Goal: Information Seeking & Learning: Learn about a topic

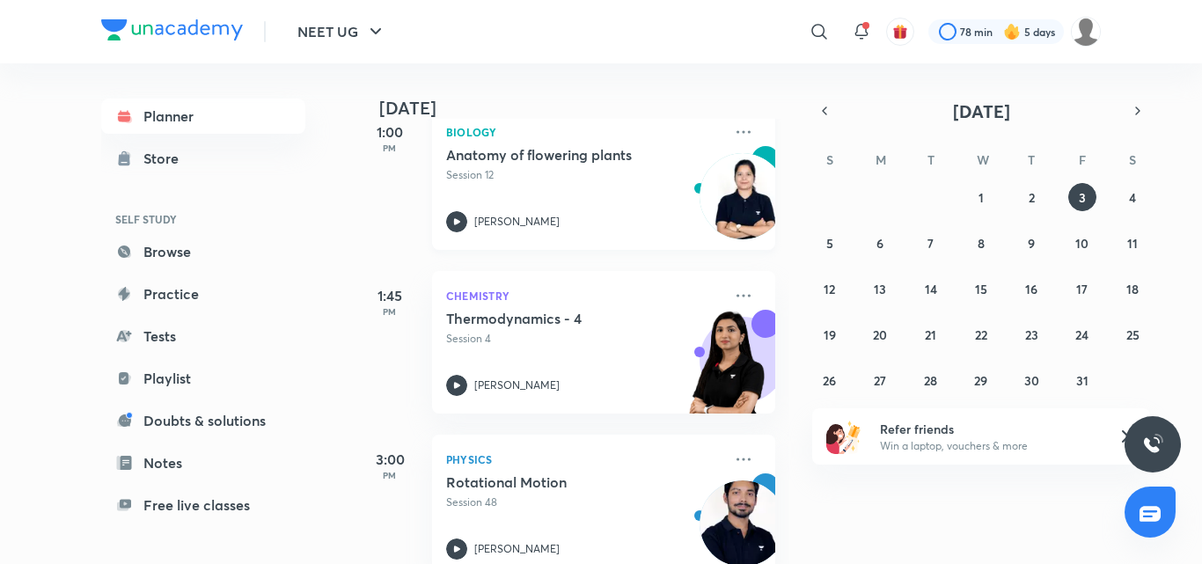
scroll to position [528, 0]
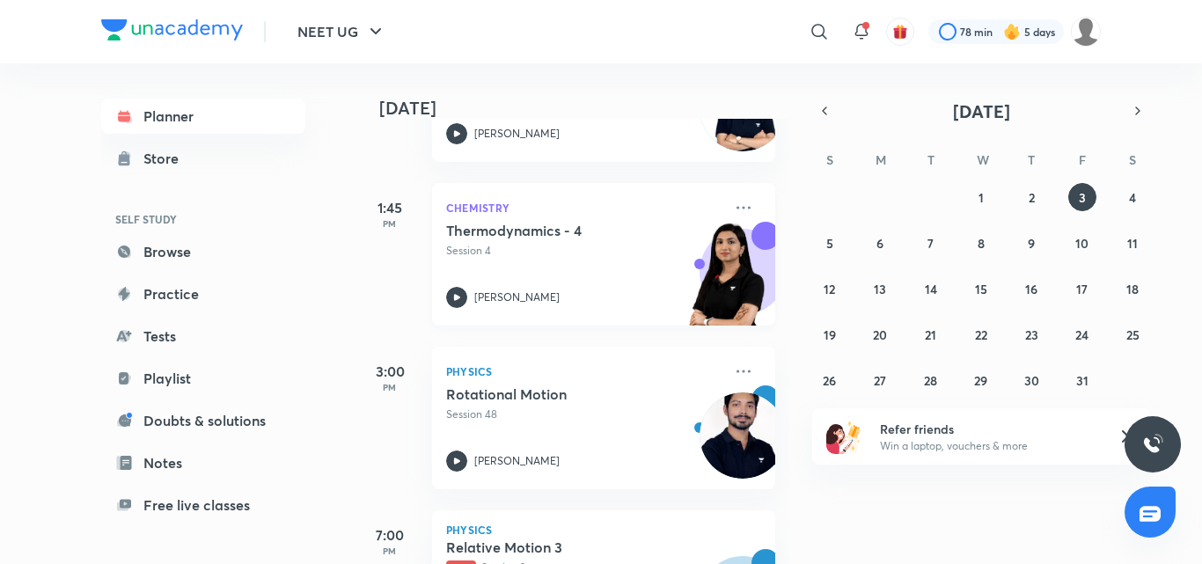
click at [453, 293] on icon at bounding box center [456, 297] width 21 height 21
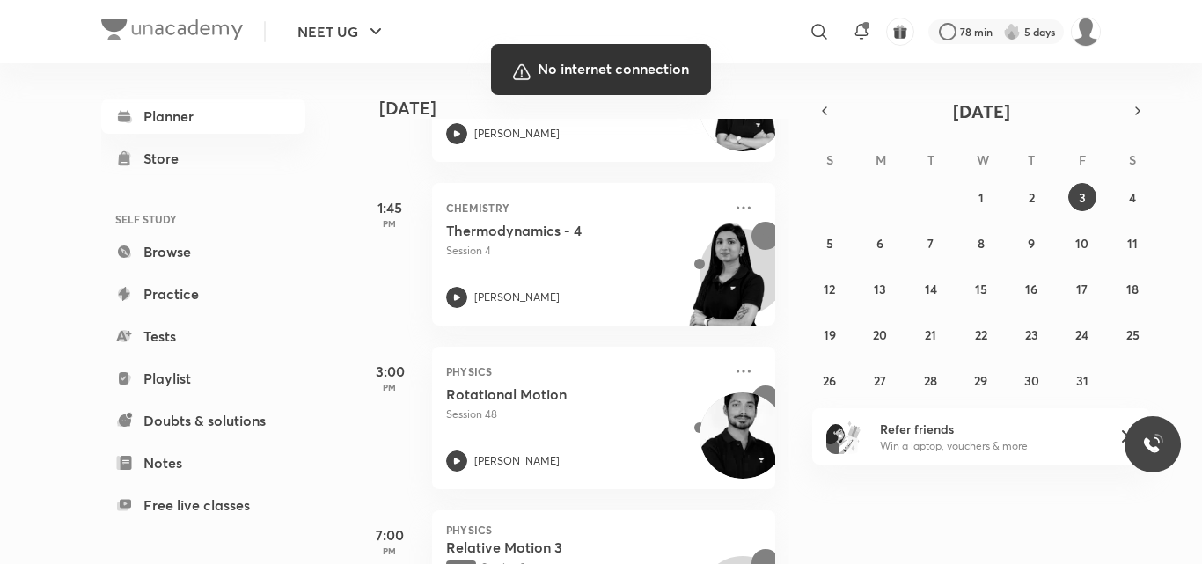
scroll to position [528, 0]
click at [690, 288] on div at bounding box center [601, 282] width 1202 height 564
click at [514, 354] on div at bounding box center [601, 282] width 1202 height 564
